Goal: Task Accomplishment & Management: Complete application form

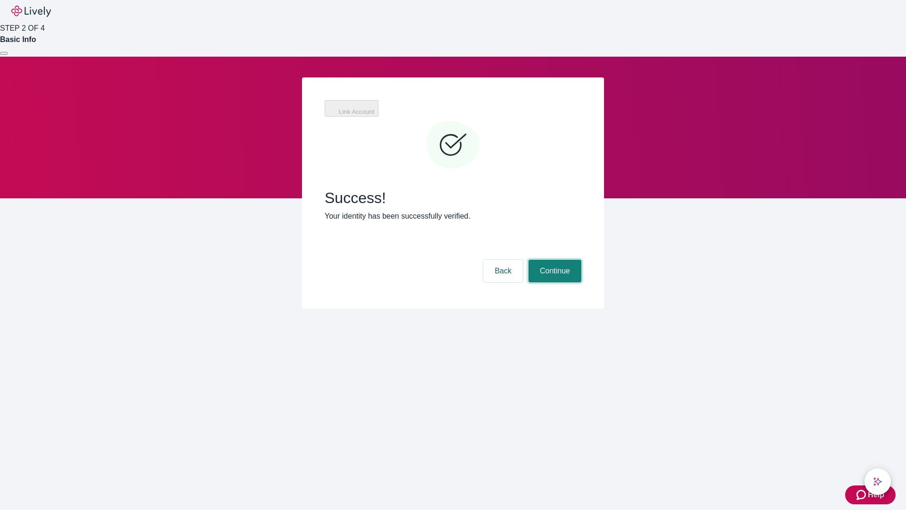
click at [554, 260] on button "Continue" at bounding box center [555, 271] width 53 height 23
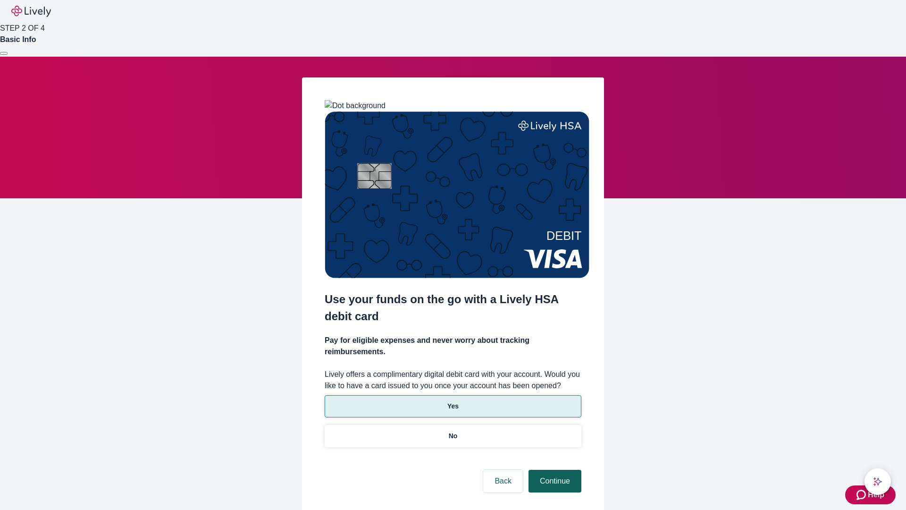
click at [453, 401] on p "Yes" at bounding box center [452, 406] width 11 height 10
click at [554, 470] on button "Continue" at bounding box center [555, 481] width 53 height 23
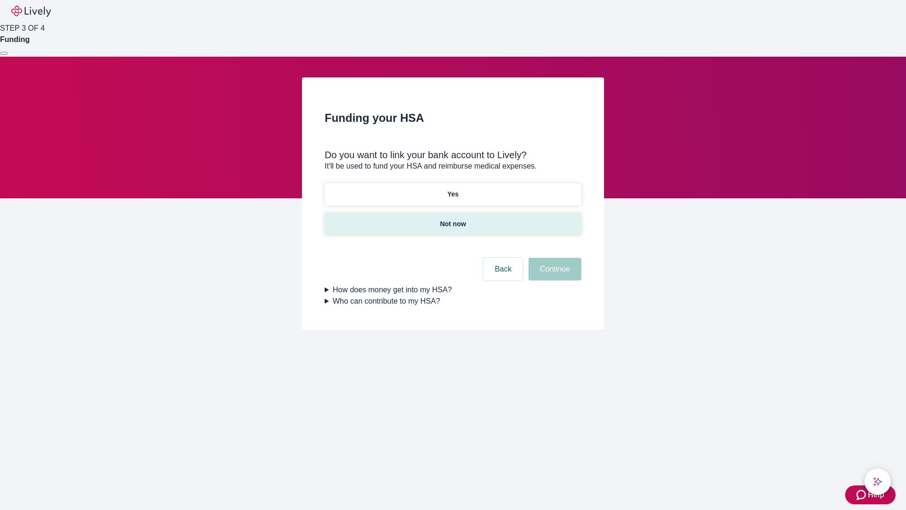
click at [453, 219] on p "Not now" at bounding box center [453, 224] width 26 height 10
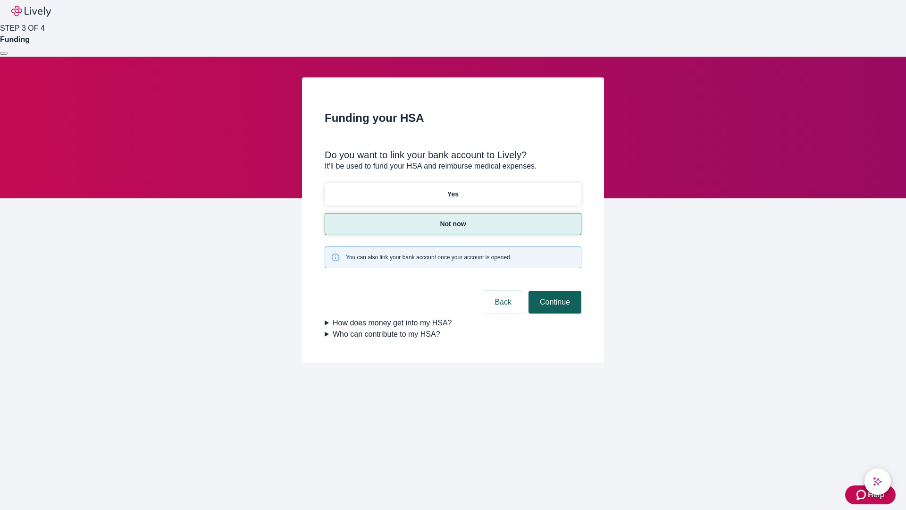
click at [554, 291] on button "Continue" at bounding box center [555, 302] width 53 height 23
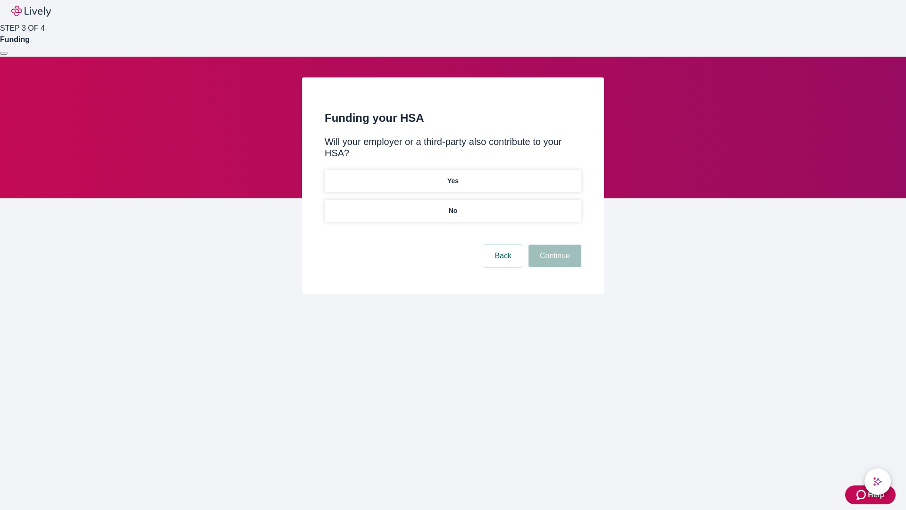
click at [453, 206] on p "No" at bounding box center [453, 211] width 9 height 10
click at [554, 244] on button "Continue" at bounding box center [555, 255] width 53 height 23
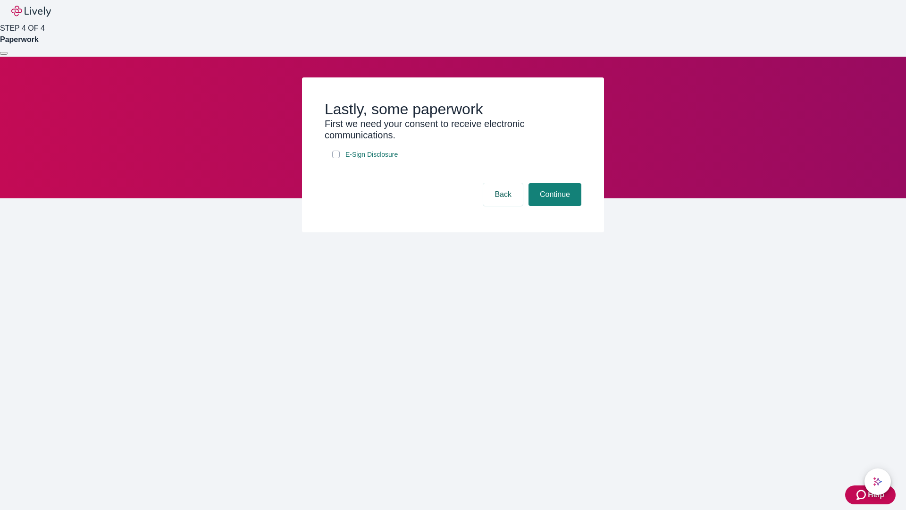
click at [336, 158] on input "E-Sign Disclosure" at bounding box center [336, 155] width 8 height 8
checkbox input "true"
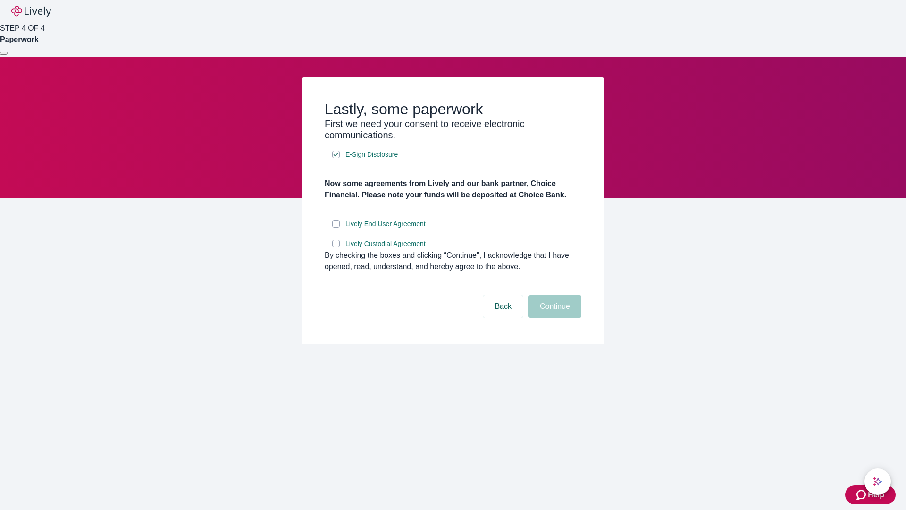
click at [336, 227] on input "Lively End User Agreement" at bounding box center [336, 224] width 8 height 8
checkbox input "true"
click at [336, 247] on input "Lively Custodial Agreement" at bounding box center [336, 244] width 8 height 8
checkbox input "true"
click at [554, 318] on button "Continue" at bounding box center [555, 306] width 53 height 23
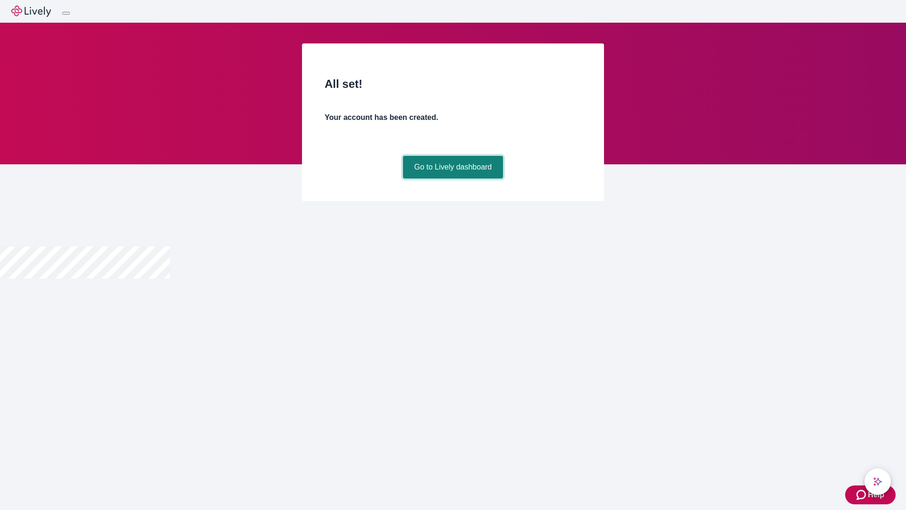
click at [453, 178] on link "Go to Lively dashboard" at bounding box center [453, 167] width 101 height 23
